Goal: Task Accomplishment & Management: Use online tool/utility

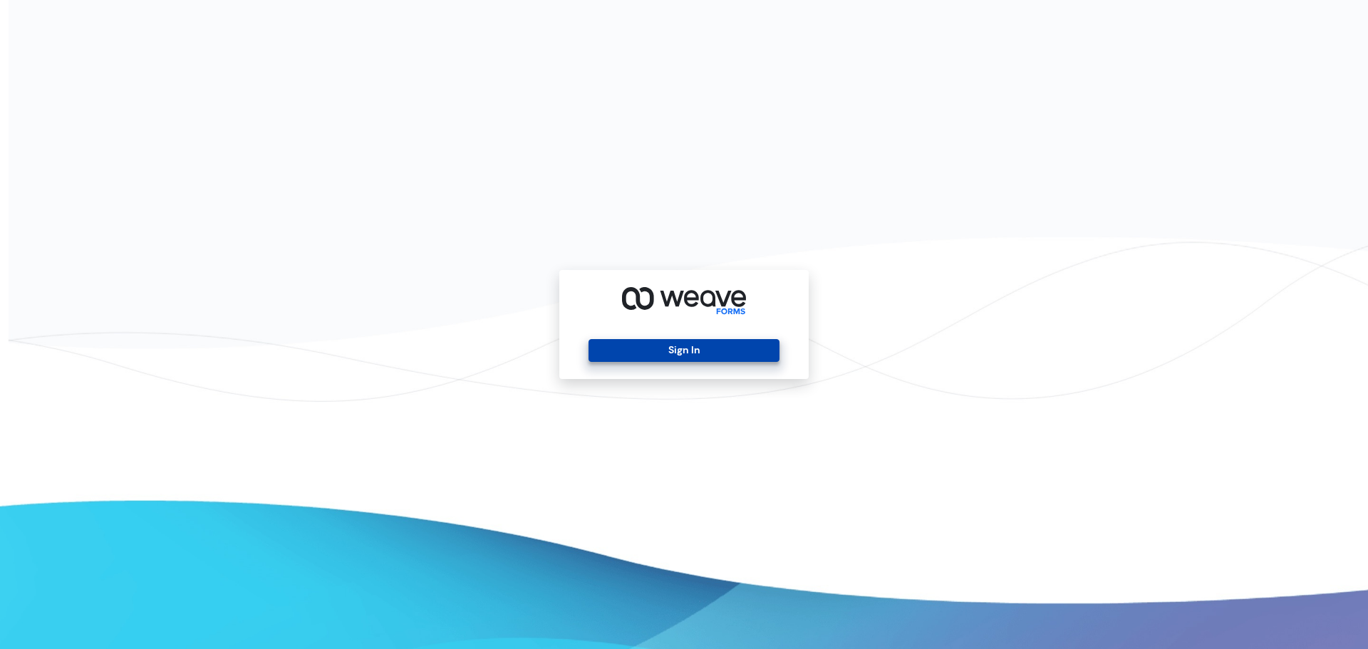
click at [698, 352] on button "Sign In" at bounding box center [684, 350] width 190 height 23
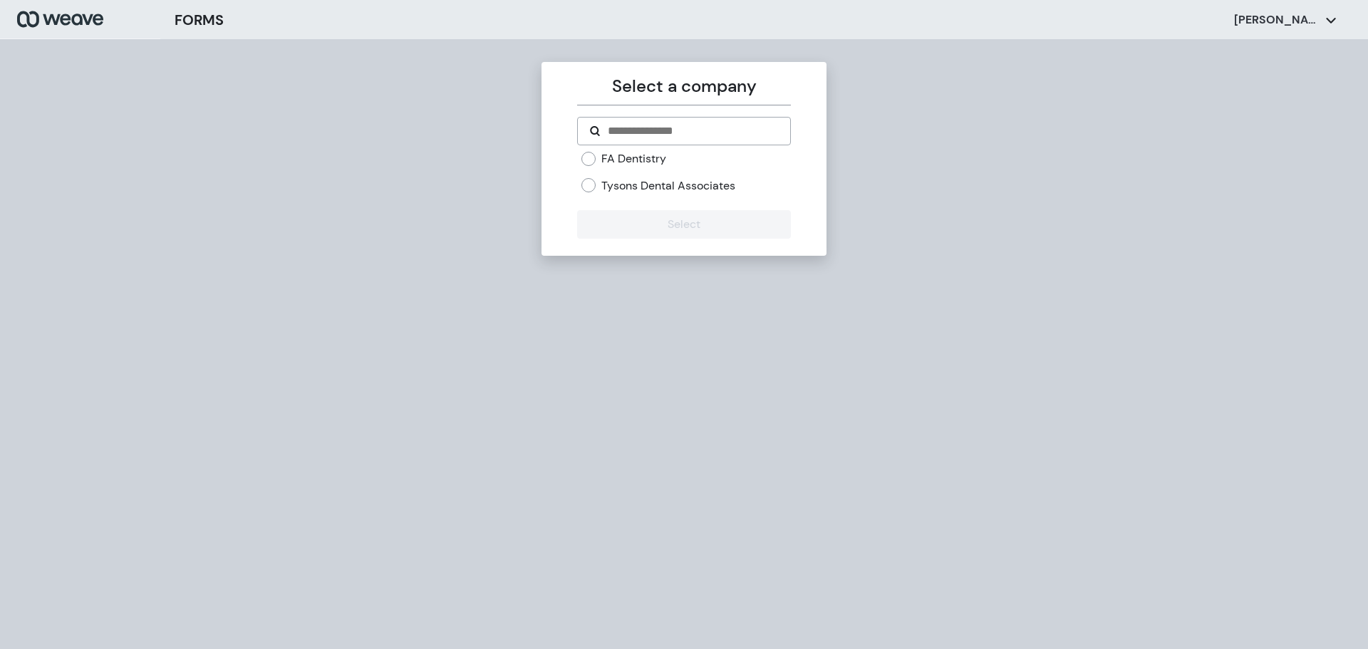
click at [636, 148] on form "FA Dentistry Tysons Dental Associates Select" at bounding box center [683, 178] width 213 height 122
click at [628, 156] on label "FA Dentistry" at bounding box center [633, 159] width 65 height 16
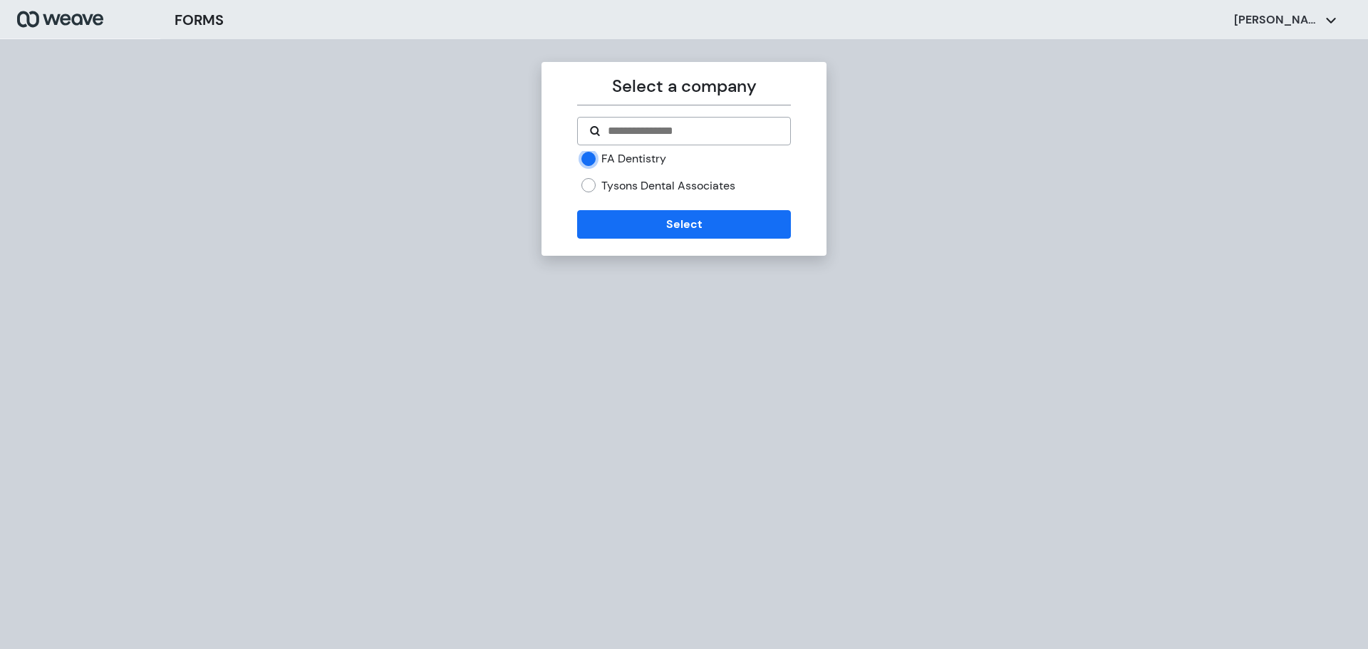
click at [700, 243] on div "Select a company FA Dentistry Tysons Dental Associates Select" at bounding box center [683, 159] width 285 height 194
click at [703, 227] on button "Select" at bounding box center [683, 224] width 213 height 28
